Goal: Information Seeking & Learning: Learn about a topic

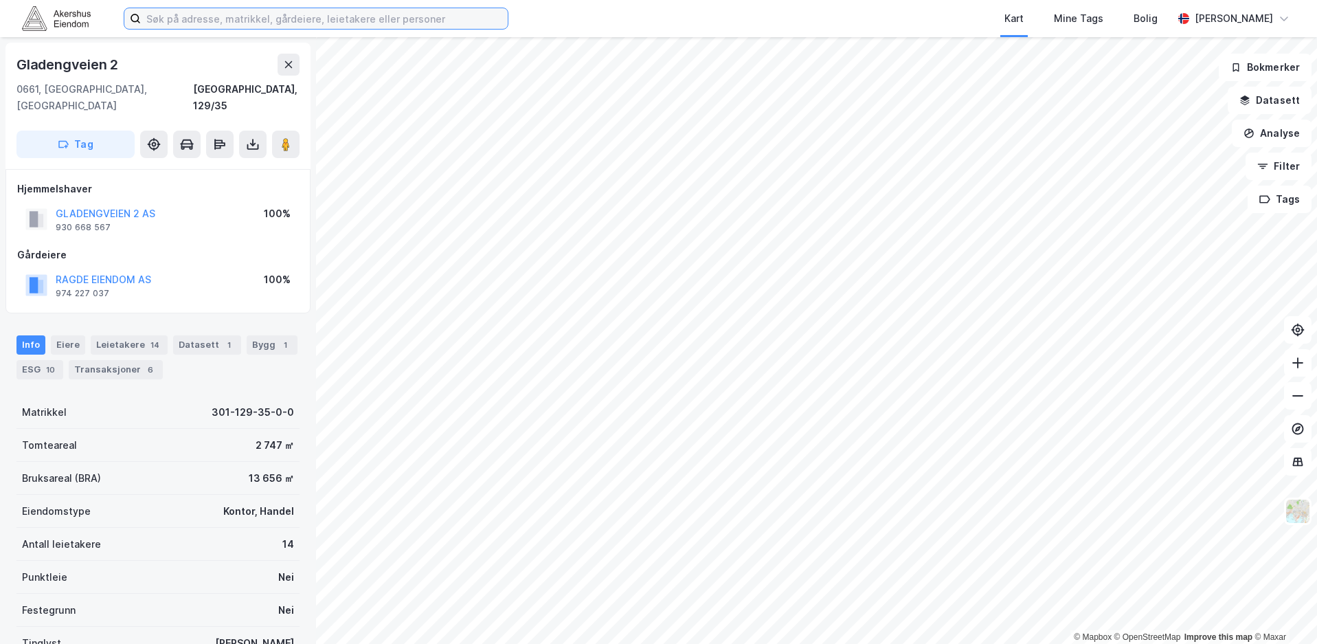
click at [443, 20] on input at bounding box center [324, 18] width 367 height 21
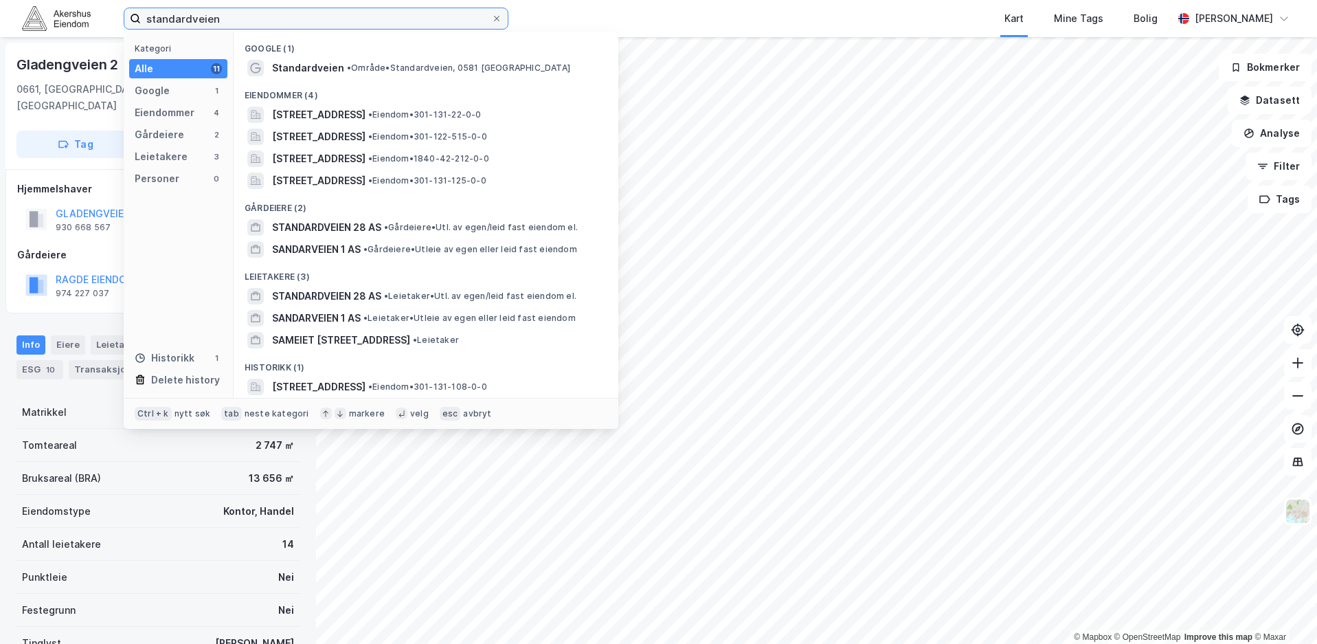
click at [295, 14] on input "standardveien" at bounding box center [316, 18] width 350 height 21
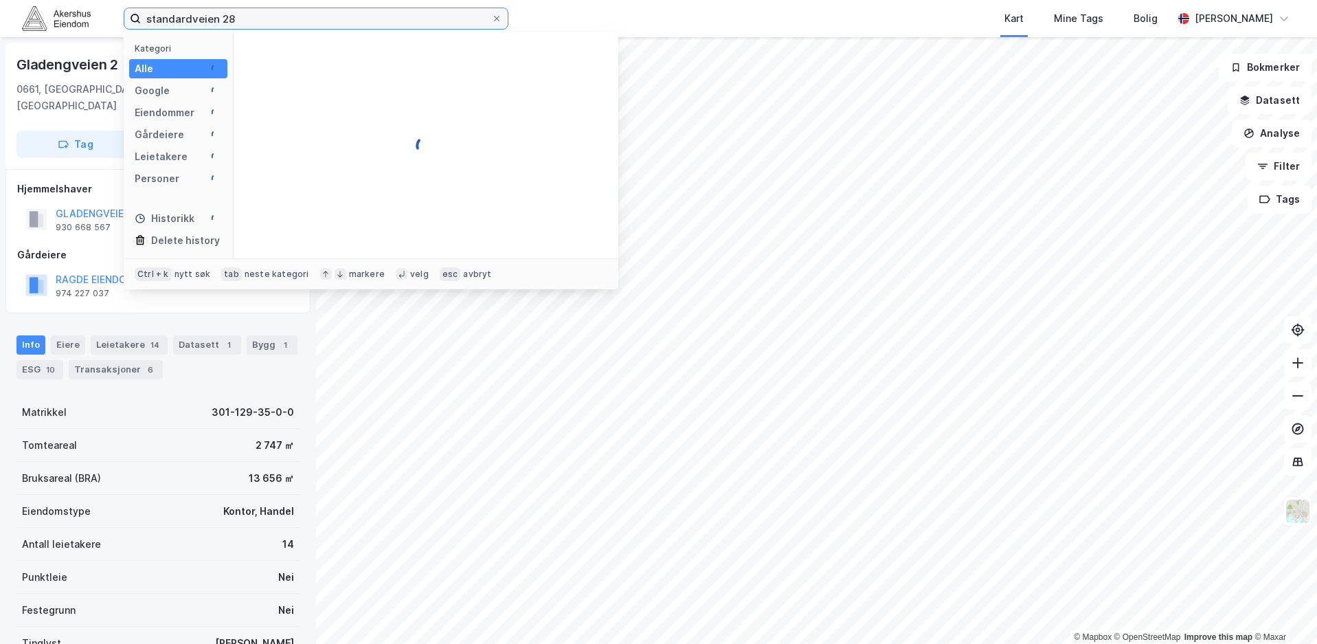
type input "standardveien 28"
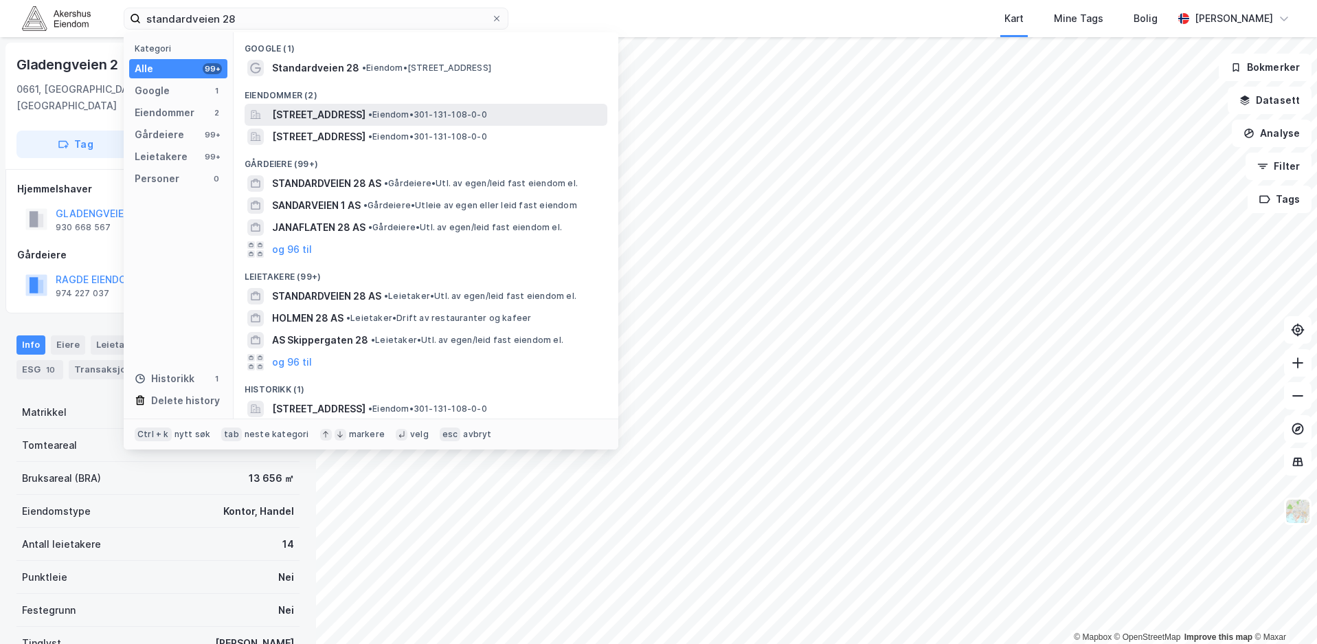
click at [366, 112] on span "[STREET_ADDRESS]" at bounding box center [318, 115] width 93 height 16
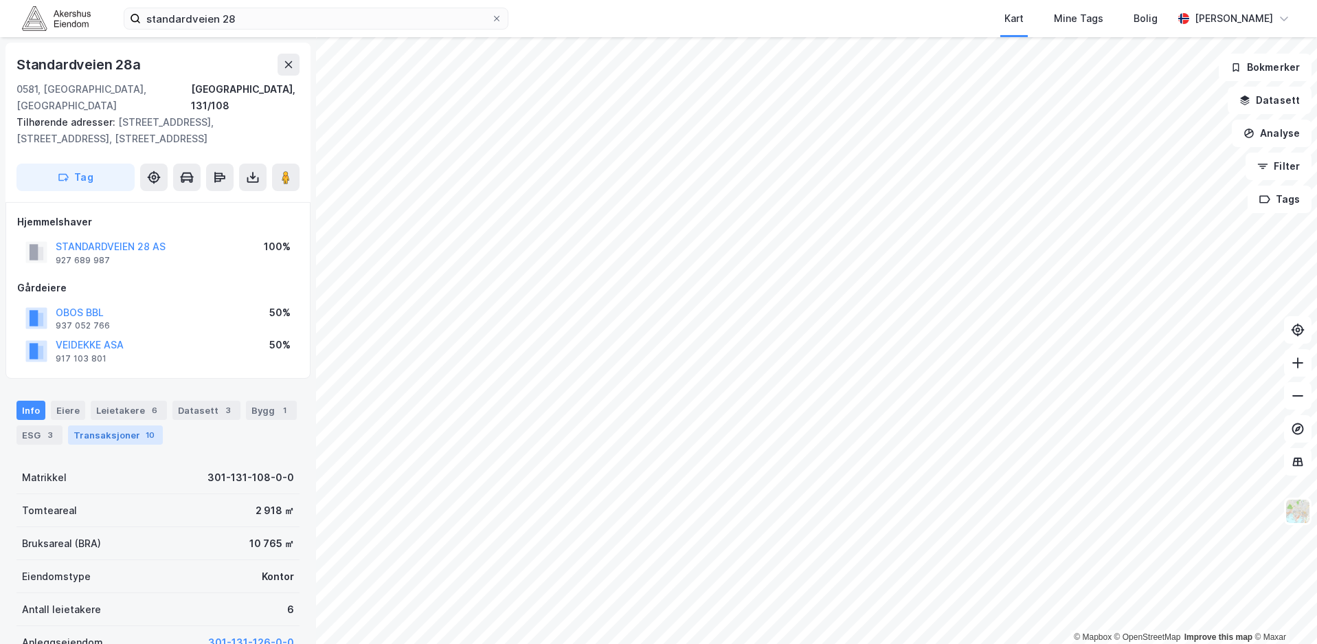
click at [115, 425] on div "Transaksjoner 10" at bounding box center [115, 434] width 95 height 19
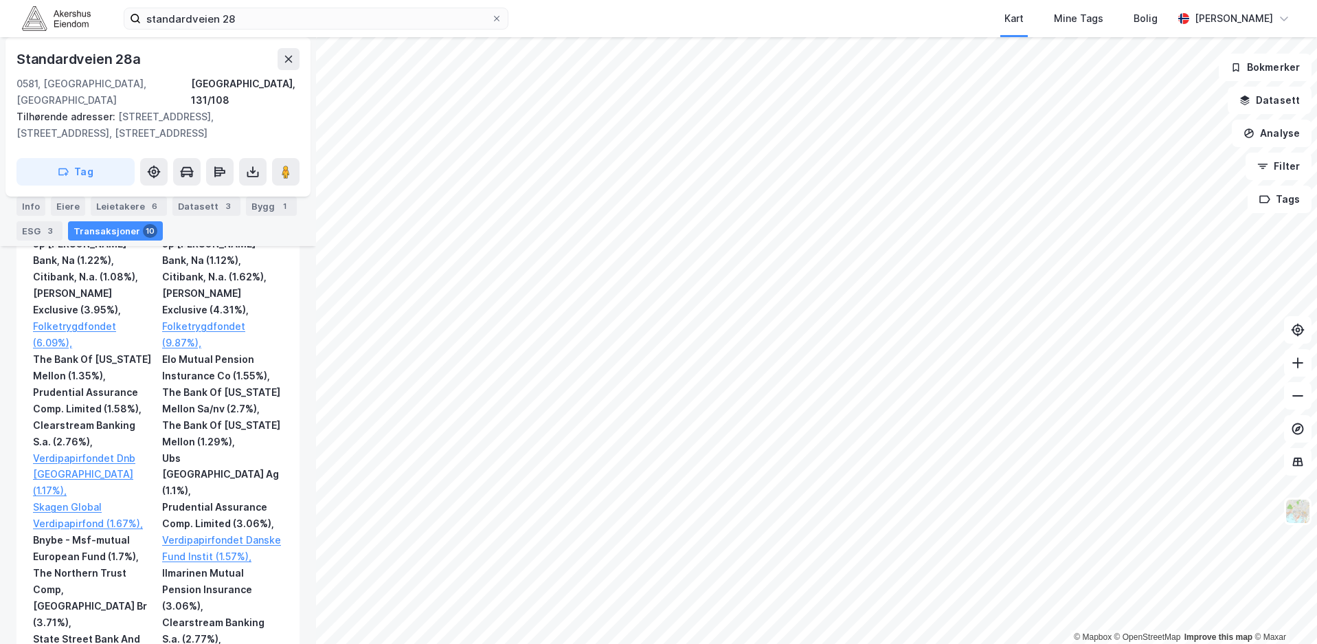
scroll to position [665, 0]
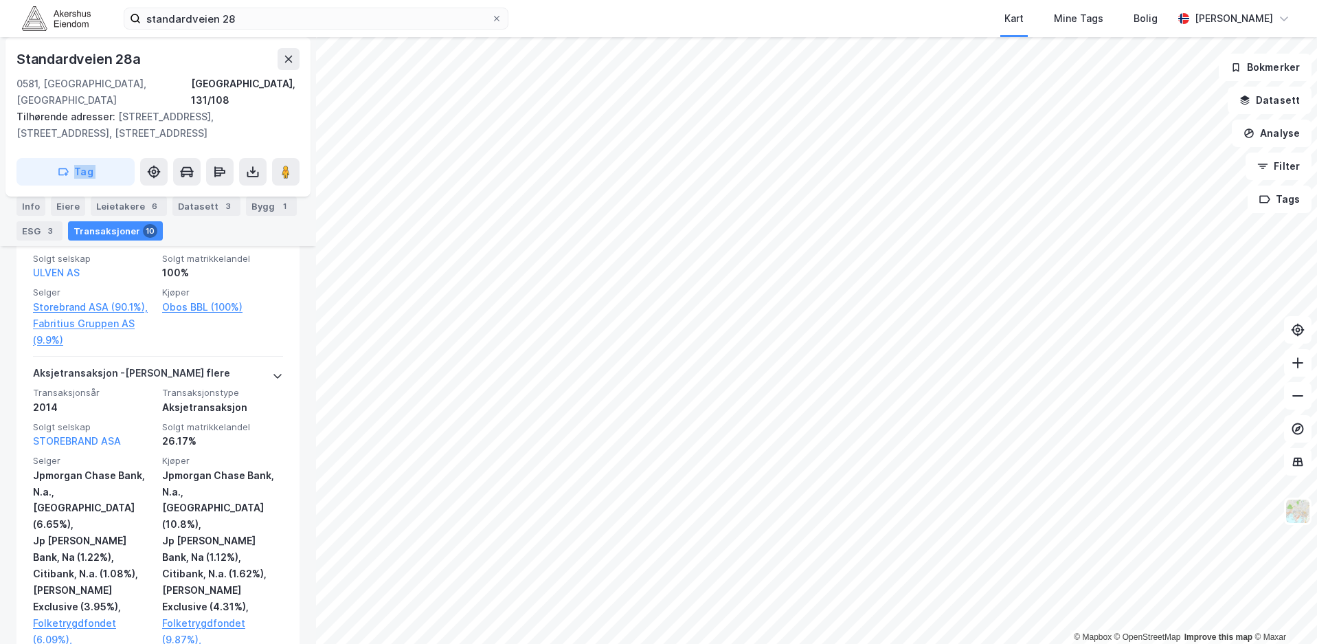
drag, startPoint x: 293, startPoint y: 140, endPoint x: 296, endPoint y: 129, distance: 12.0
click at [295, 131] on div "[STREET_ADDRESS], 131/108 Tilhørende adresser: [STREET_ADDRESS], [STREET_ADDRES…" at bounding box center [157, 116] width 305 height 159
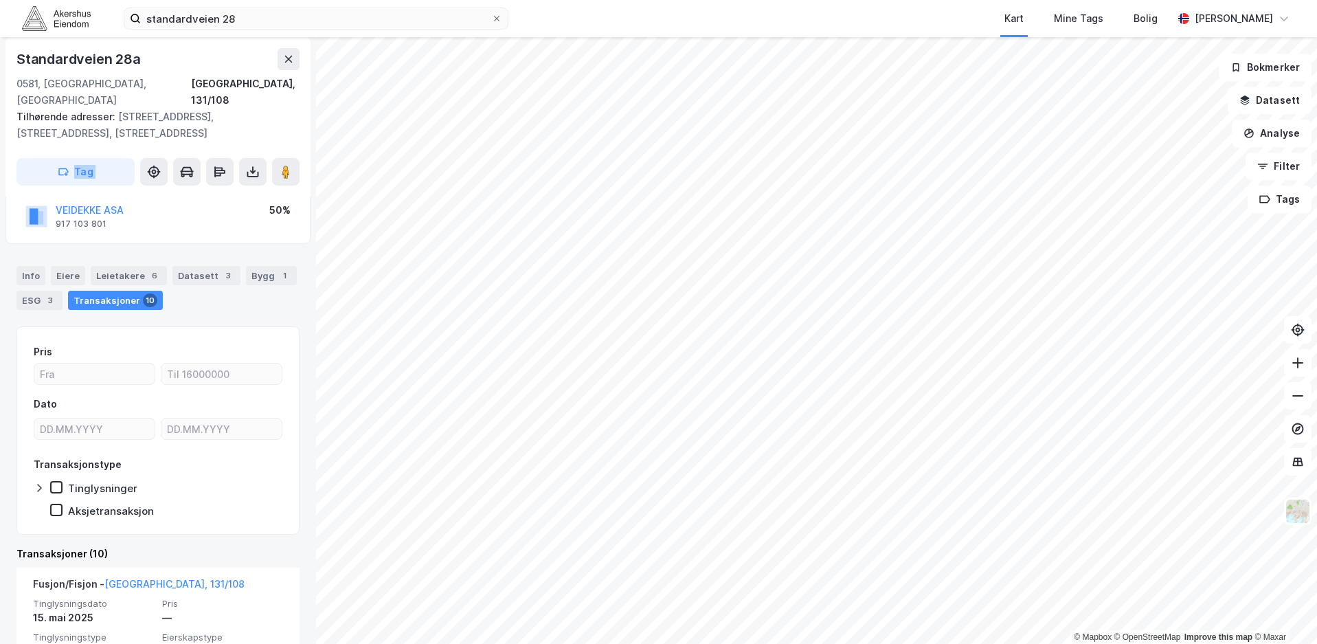
scroll to position [0, 0]
